Goal: Task Accomplishment & Management: Use online tool/utility

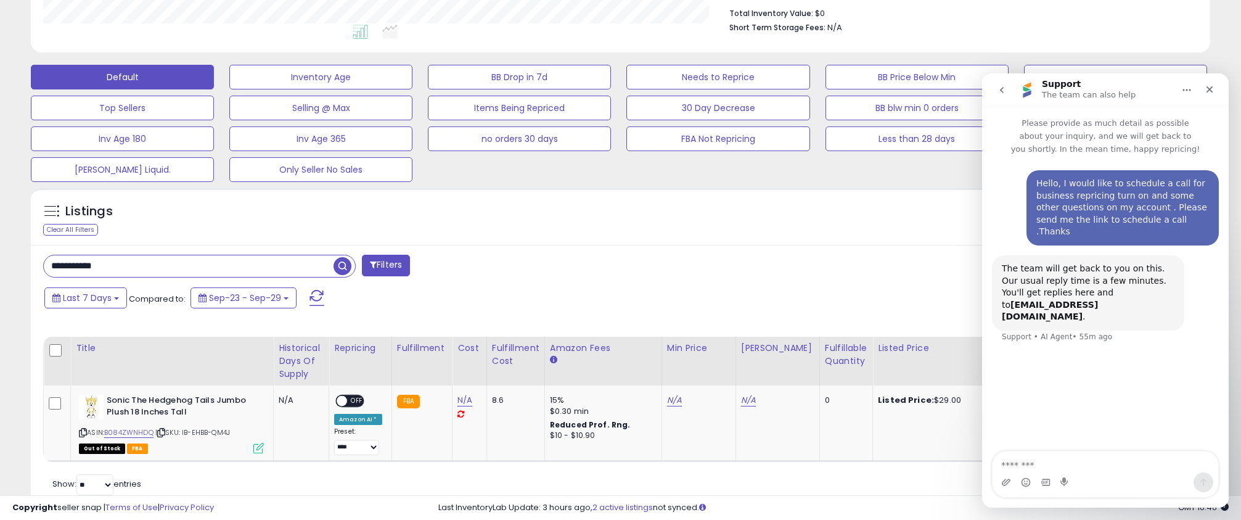
scroll to position [361, 0]
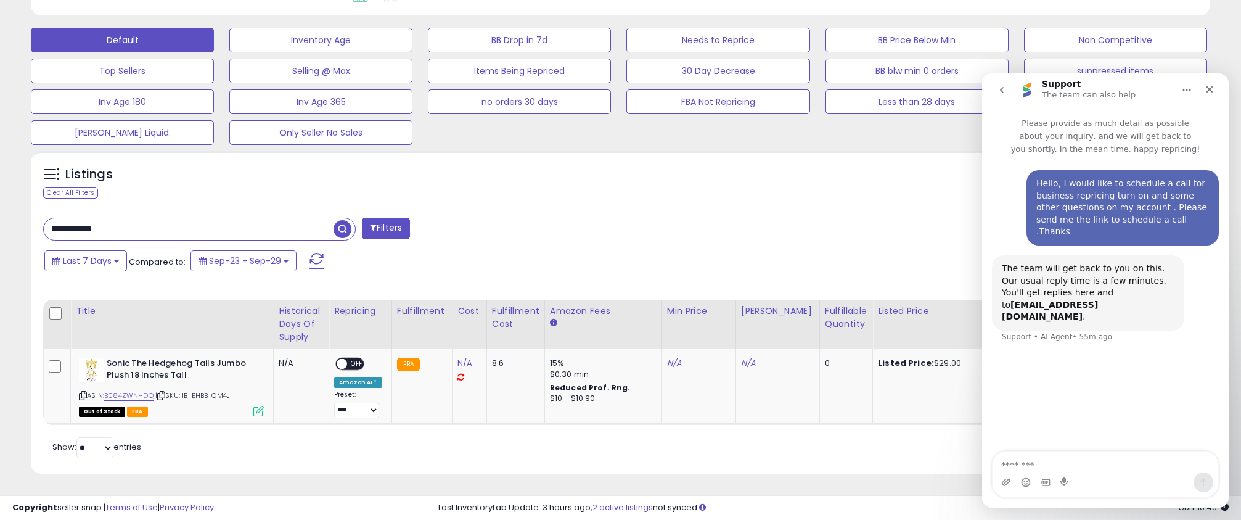
drag, startPoint x: 159, startPoint y: 237, endPoint x: -39, endPoint y: 211, distance: 199.6
type input "**********"
click at [337, 228] on span "button" at bounding box center [342, 229] width 18 height 18
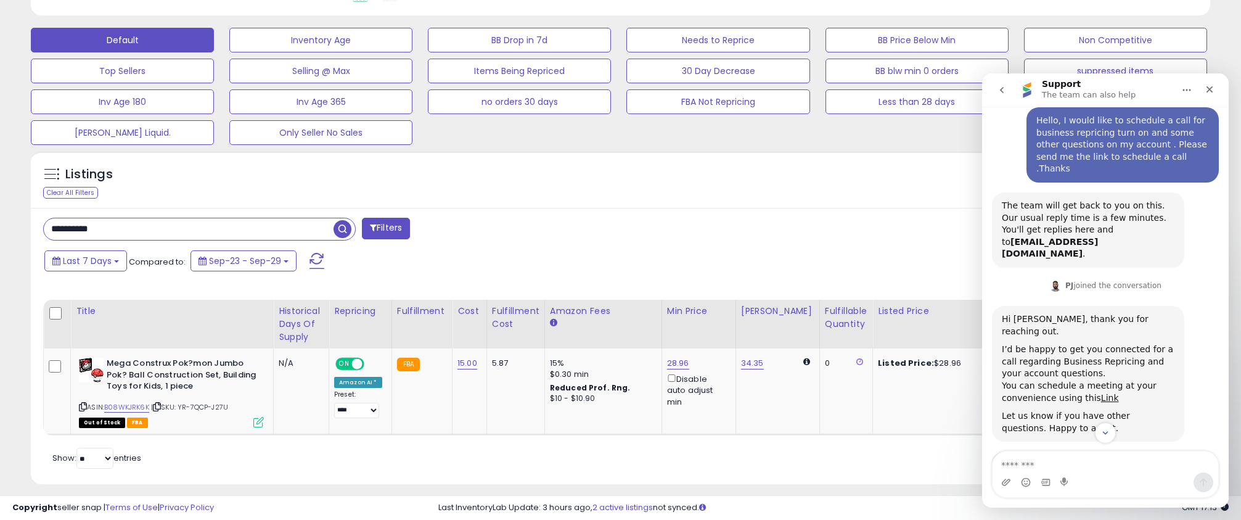
scroll to position [67, 0]
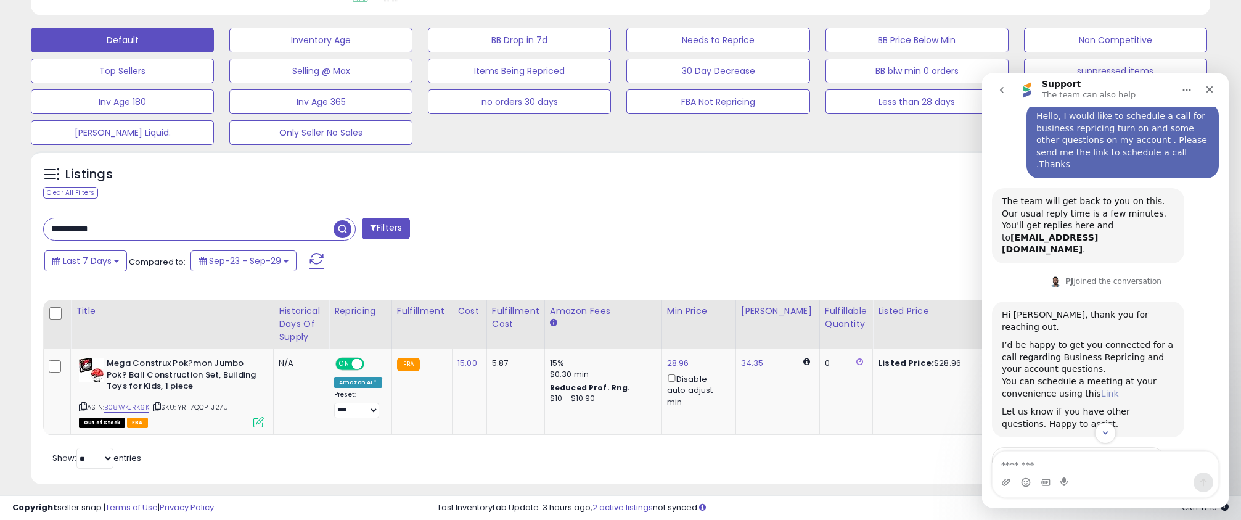
click at [1106, 388] on link "Link" at bounding box center [1110, 393] width 18 height 10
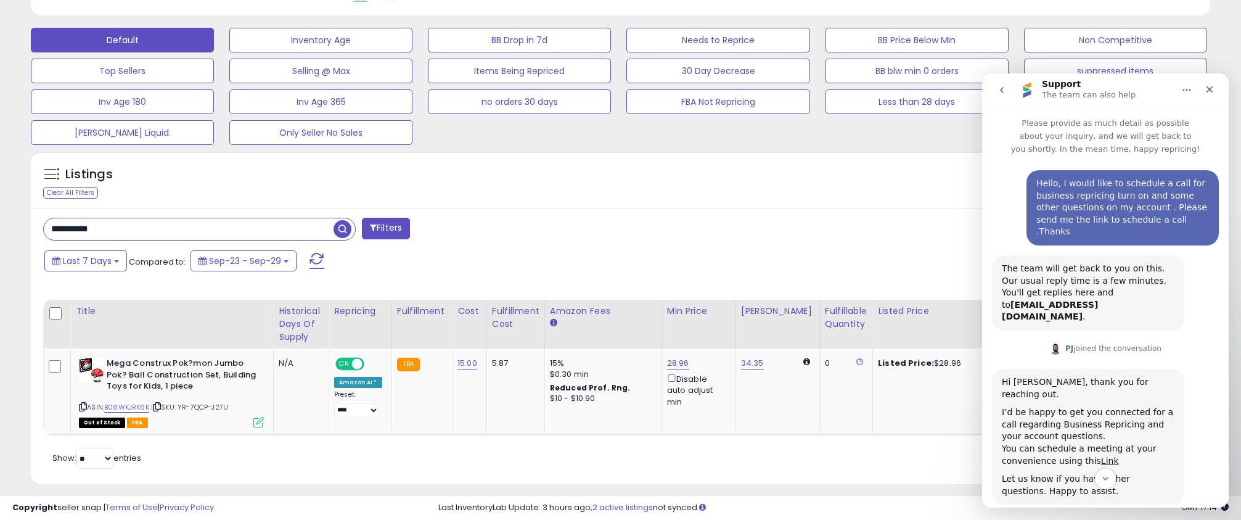
click at [1001, 88] on icon "go back" at bounding box center [1002, 90] width 4 height 6
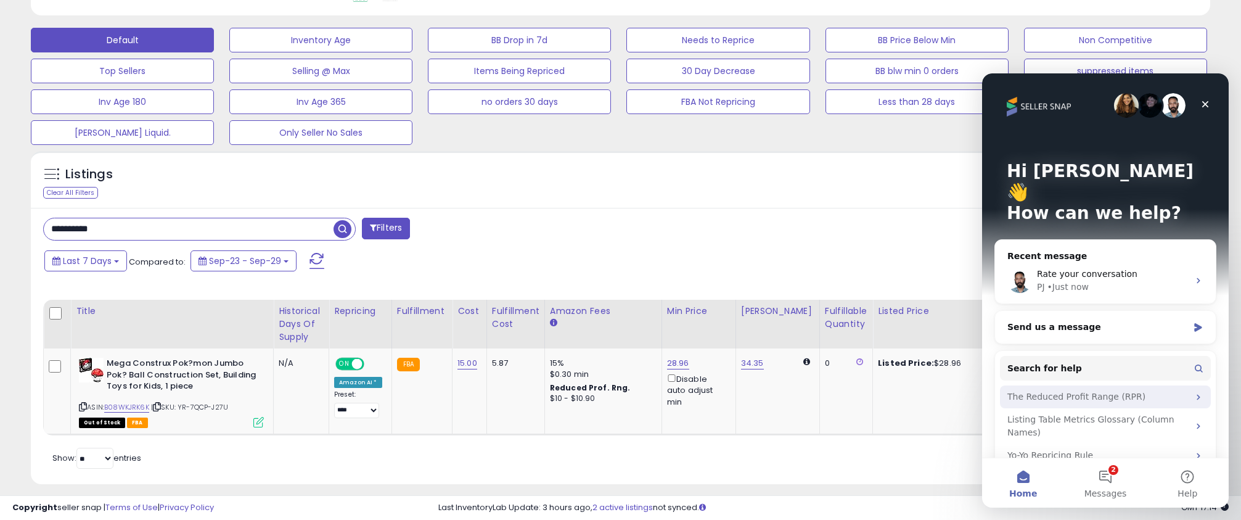
scroll to position [23, 0]
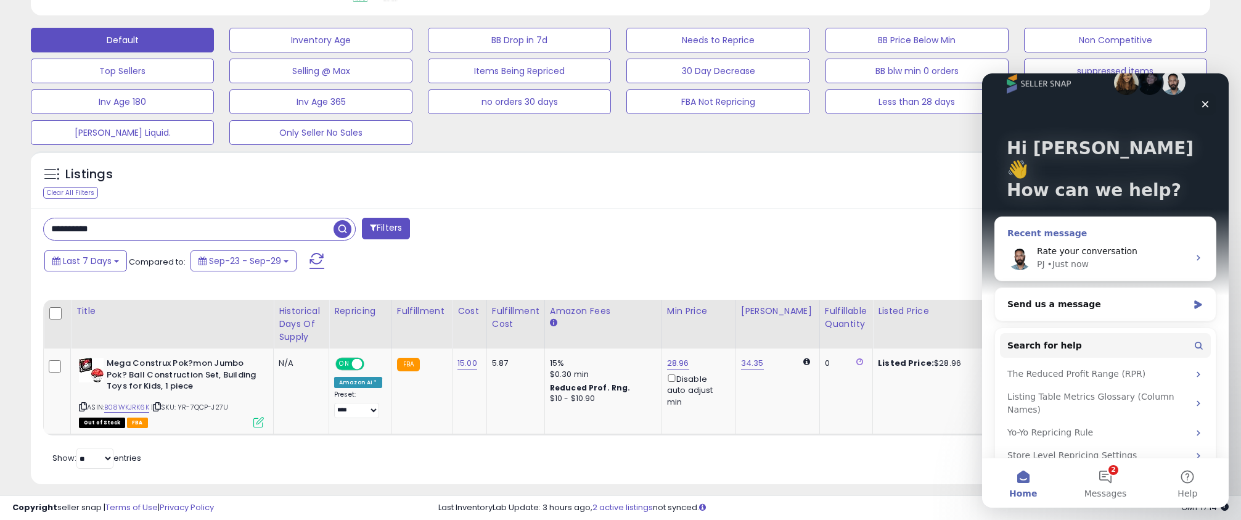
click at [1068, 258] on div "• Just now" at bounding box center [1067, 264] width 41 height 13
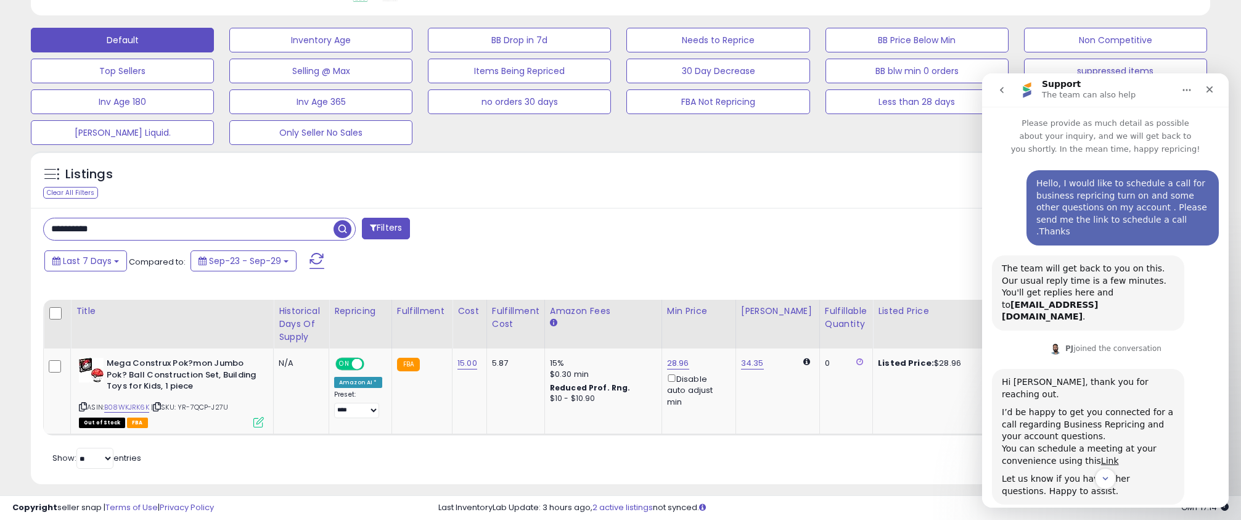
scroll to position [68, 0]
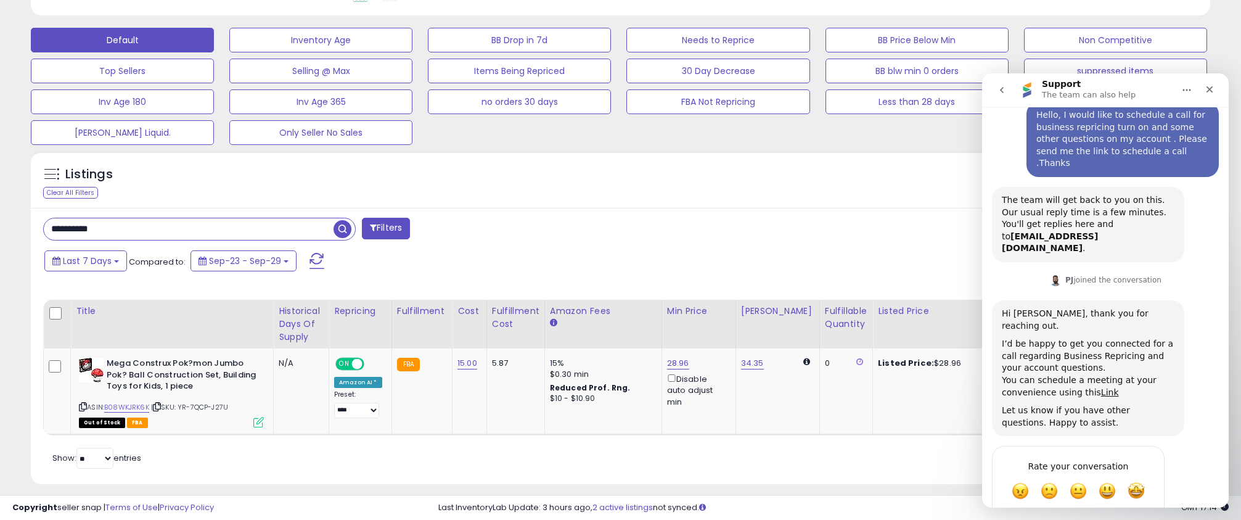
click at [1005, 92] on icon "go back" at bounding box center [1002, 90] width 10 height 10
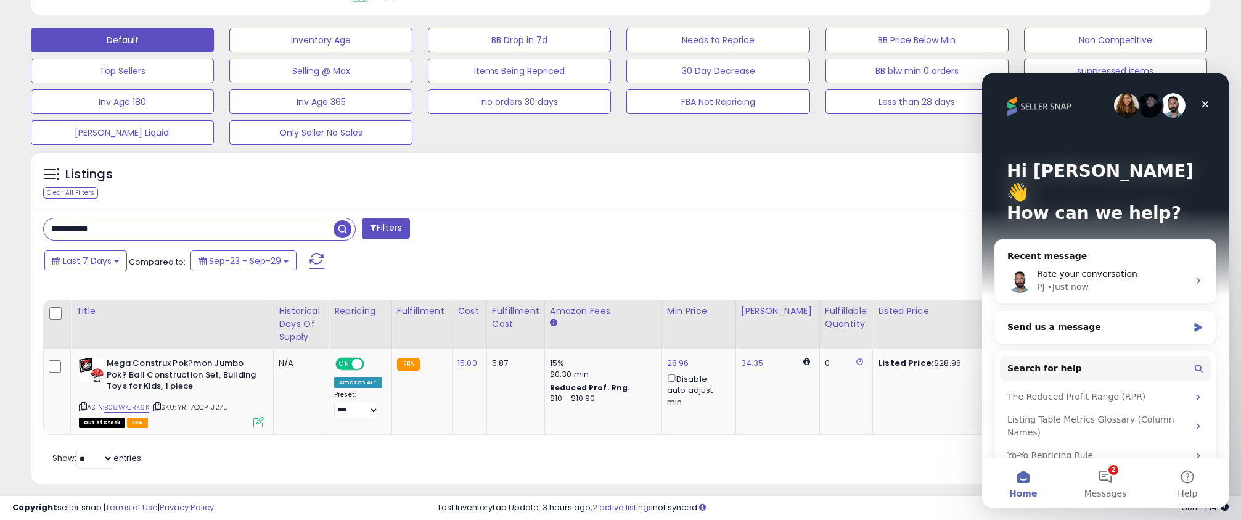
scroll to position [0, 0]
click at [1206, 98] on div "Close" at bounding box center [1205, 104] width 22 height 22
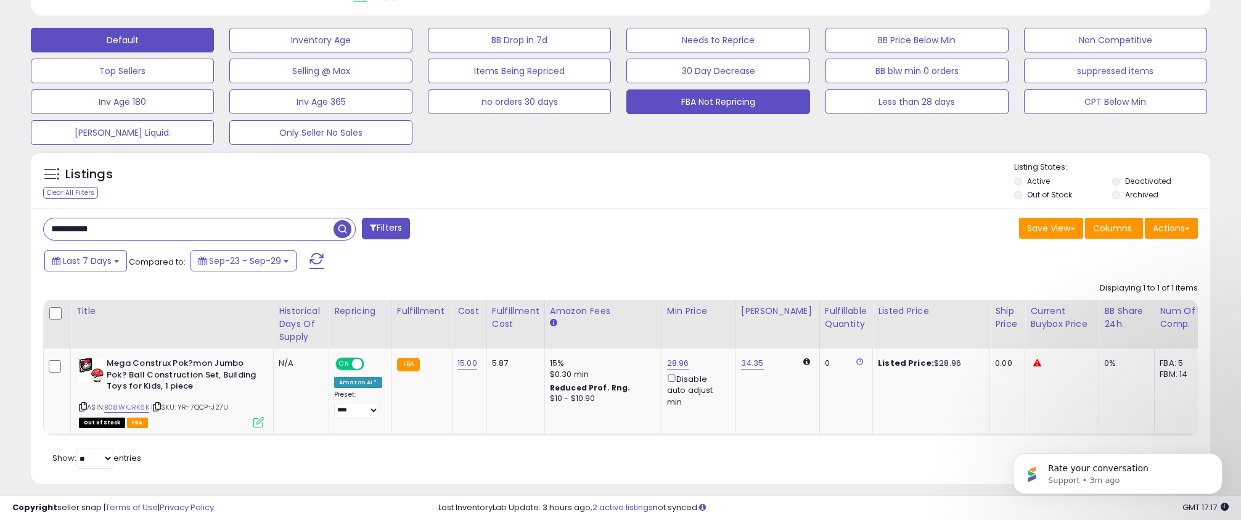
click at [759, 104] on button "FBA Not Repricing" at bounding box center [717, 101] width 183 height 25
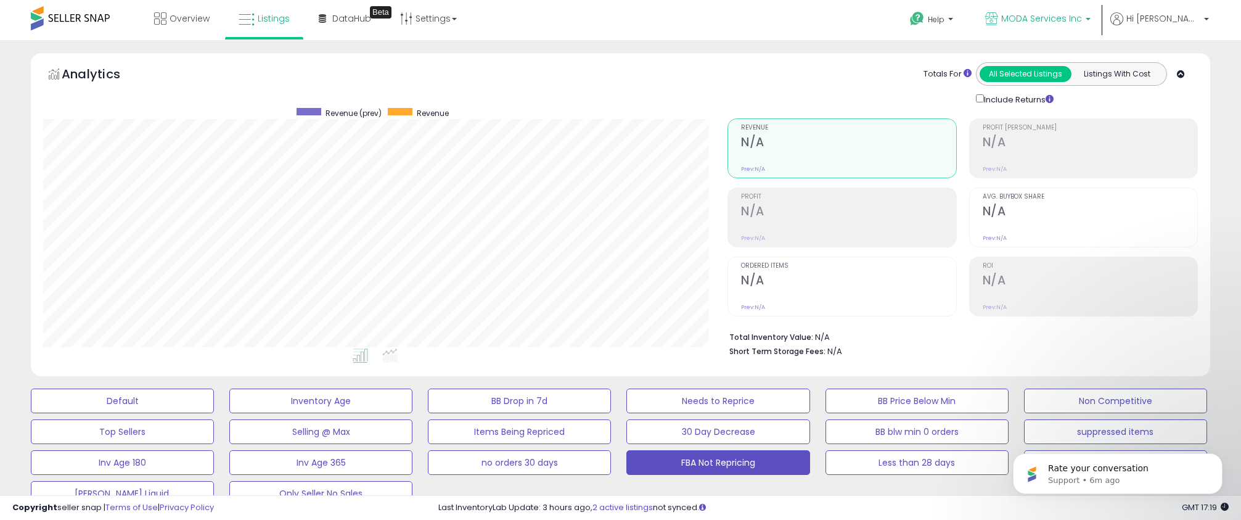
click at [1059, 15] on span "MODA Services Inc" at bounding box center [1041, 18] width 81 height 12
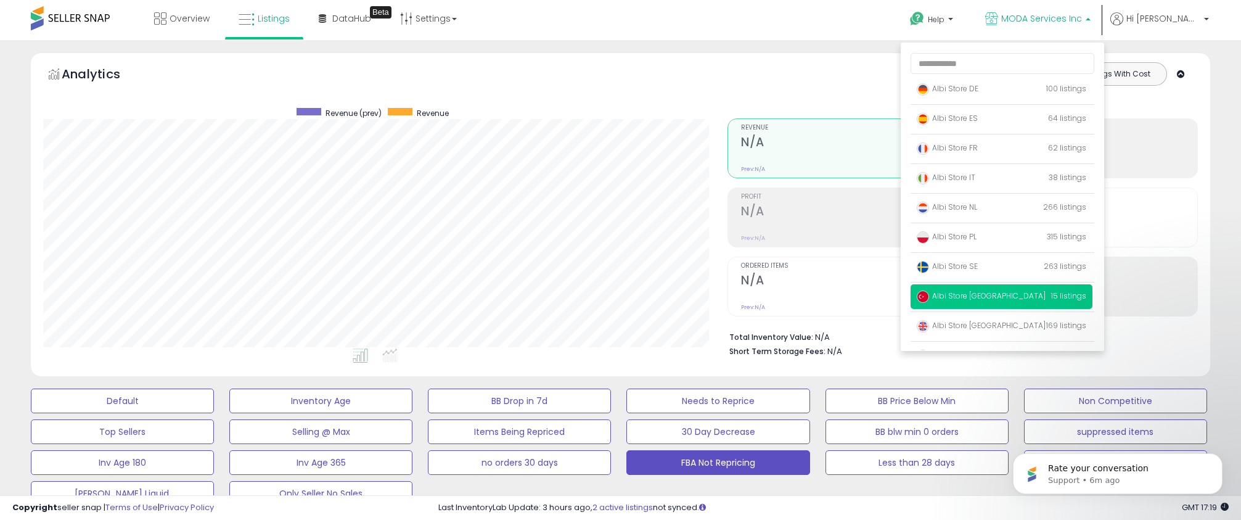
scroll to position [80, 0]
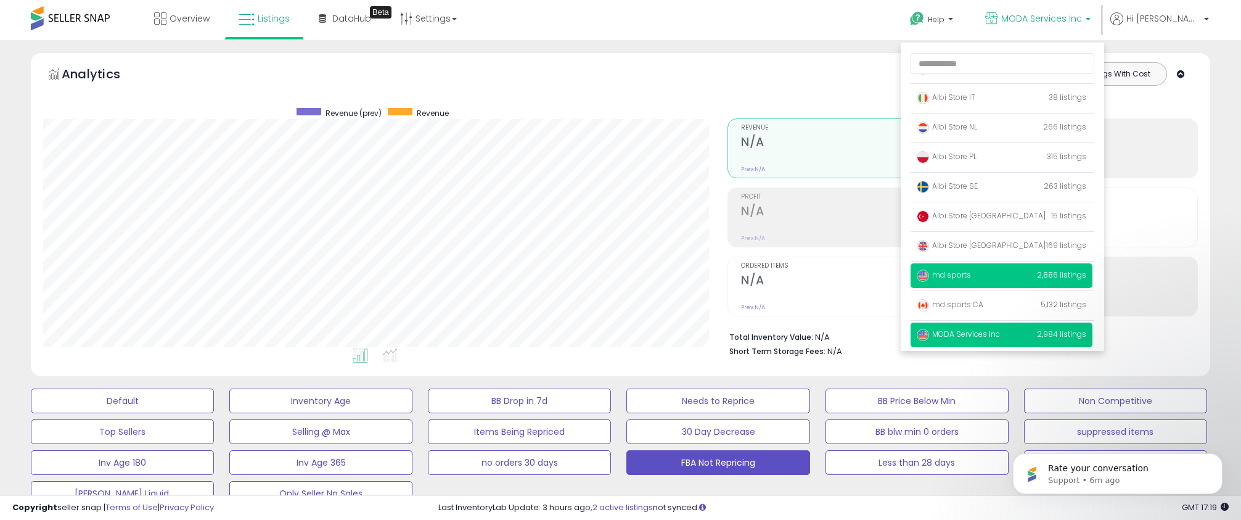
click at [971, 271] on span "md sports" at bounding box center [944, 274] width 54 height 10
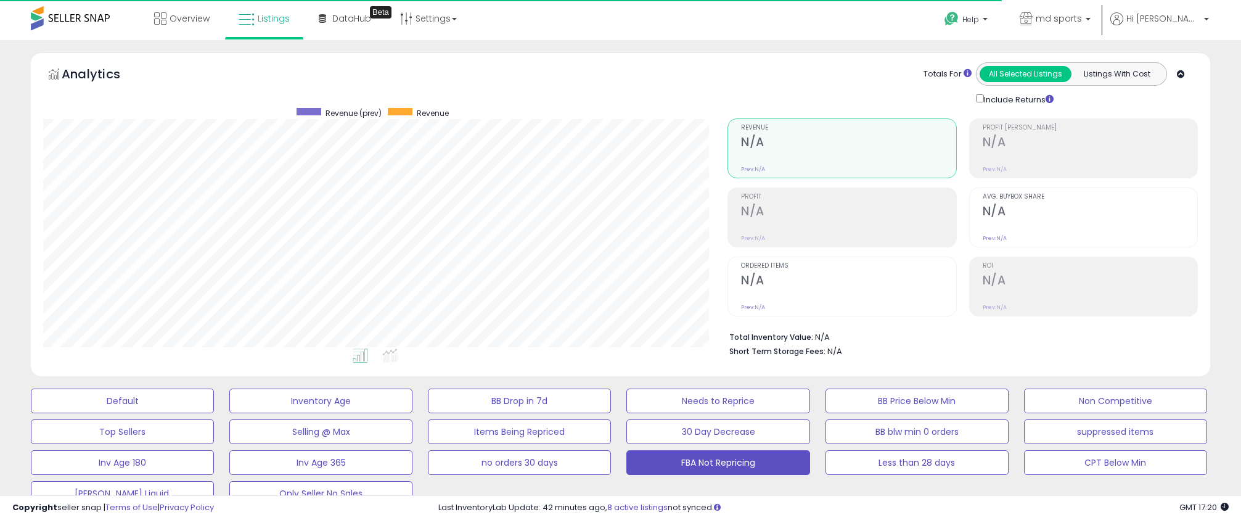
scroll to position [253, 684]
